Goal: Task Accomplishment & Management: Complete application form

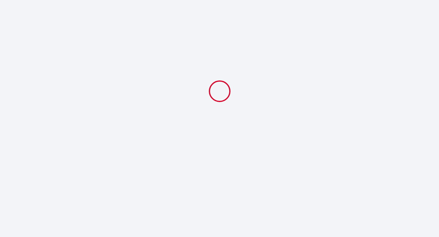
select select
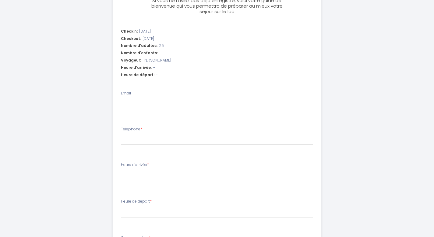
scroll to position [212, 0]
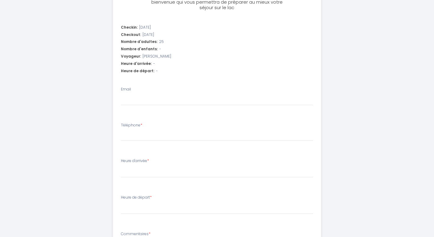
click at [158, 62] on div "Heure d'arrivée: -" at bounding box center [217, 64] width 192 height 6
click at [153, 64] on span "-" at bounding box center [154, 64] width 2 height 6
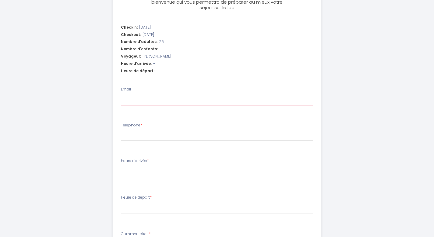
click at [133, 101] on input "Email" at bounding box center [217, 99] width 192 height 11
type input "[DOMAIN_NAME][EMAIL_ADDRESS][DOMAIN_NAME]"
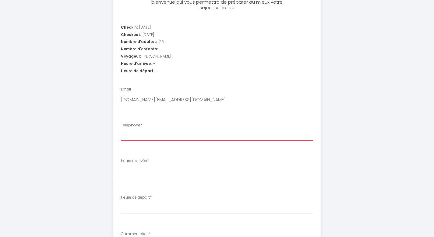
type input "0782330986"
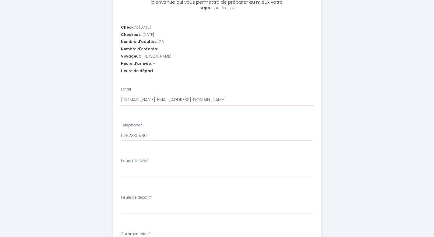
select select
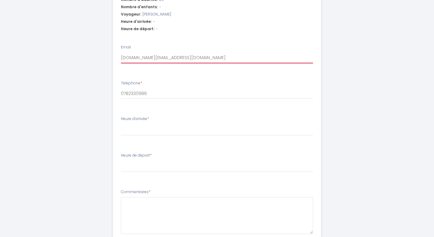
scroll to position [267, 0]
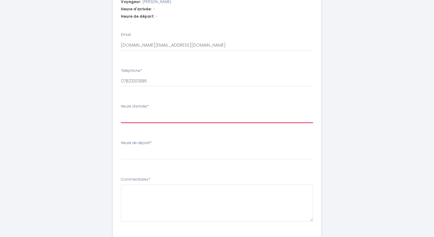
click at [139, 117] on select "16:00 16:30 17:00 17:30 18:00 18:30 19:00 19:30 20:00 20:30 21:00 21:30 22:00 2…" at bounding box center [217, 118] width 192 height 12
select select "16:00"
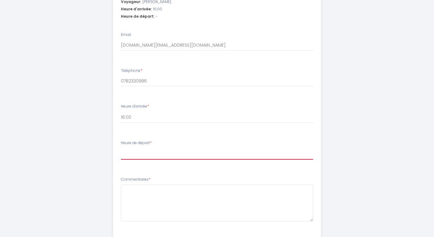
click at [137, 152] on select "00:00 00:30 01:00 01:30 02:00 02:30 03:00 03:30 04:00 04:30 05:00 05:30 06:00 0…" at bounding box center [217, 154] width 192 height 12
select select "11:00"
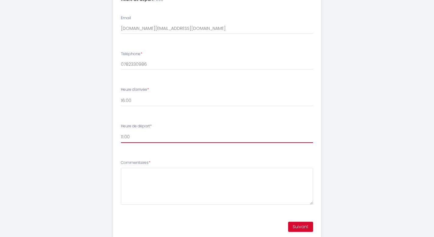
scroll to position [304, 0]
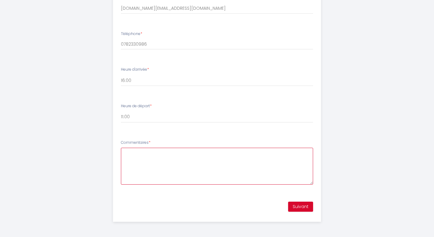
click at [152, 158] on textarea "Commentaires *" at bounding box center [217, 166] width 192 height 37
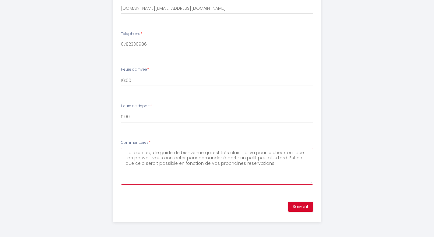
click at [236, 162] on textarea "J'ai bien reçu le guide de bienvenue qui est très clair. J'ai vu pour le check …" at bounding box center [217, 166] width 192 height 37
click at [227, 165] on textarea "J'ai bien reçu le guide de bienvenue qui est très clair. J'ai vu pour le check …" at bounding box center [217, 166] width 192 height 37
click at [257, 163] on textarea "J'ai bien reçu le guide de bienvenue qui est très clair. J'ai vu pour le check …" at bounding box center [217, 166] width 192 height 37
click at [156, 164] on textarea "J'ai bien reçu le guide de bienvenue qui est très clair. J'ai vu pour le check …" at bounding box center [217, 166] width 192 height 37
click at [254, 165] on textarea "J'ai bien reçu le guide de bienvenue qui est très clair. J'ai vu pour le check …" at bounding box center [217, 166] width 192 height 37
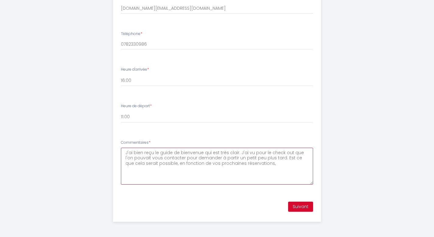
type textarea "J'ai bien reçu le guide de bienvenue qui est très clair. J'ai vu pour le check …"
